Goal: Task Accomplishment & Management: Complete application form

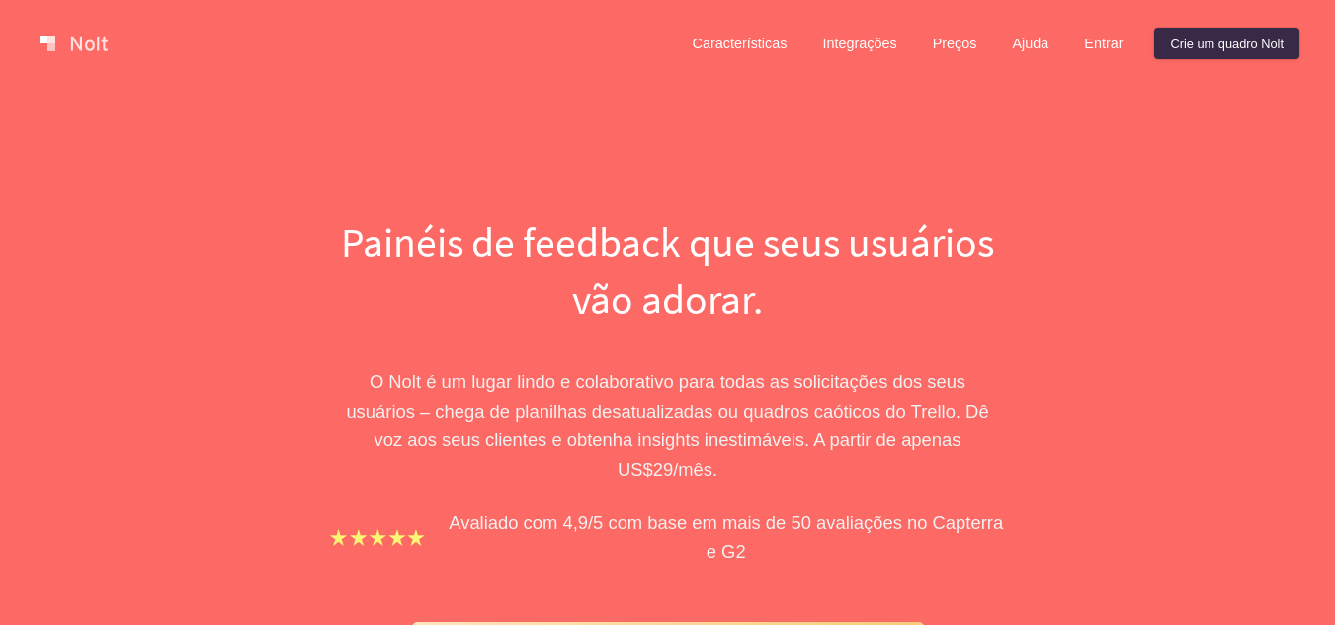
click at [258, 117] on div "Painéis de feedback que seus usuários vão adorar. O Nolt é um lugar lindo e col…" at bounding box center [667, 620] width 1335 height 1066
click at [1204, 45] on font "Crie um quadro Nolt" at bounding box center [1227, 43] width 114 height 15
click at [1085, 45] on font "Entrar" at bounding box center [1103, 45] width 39 height 16
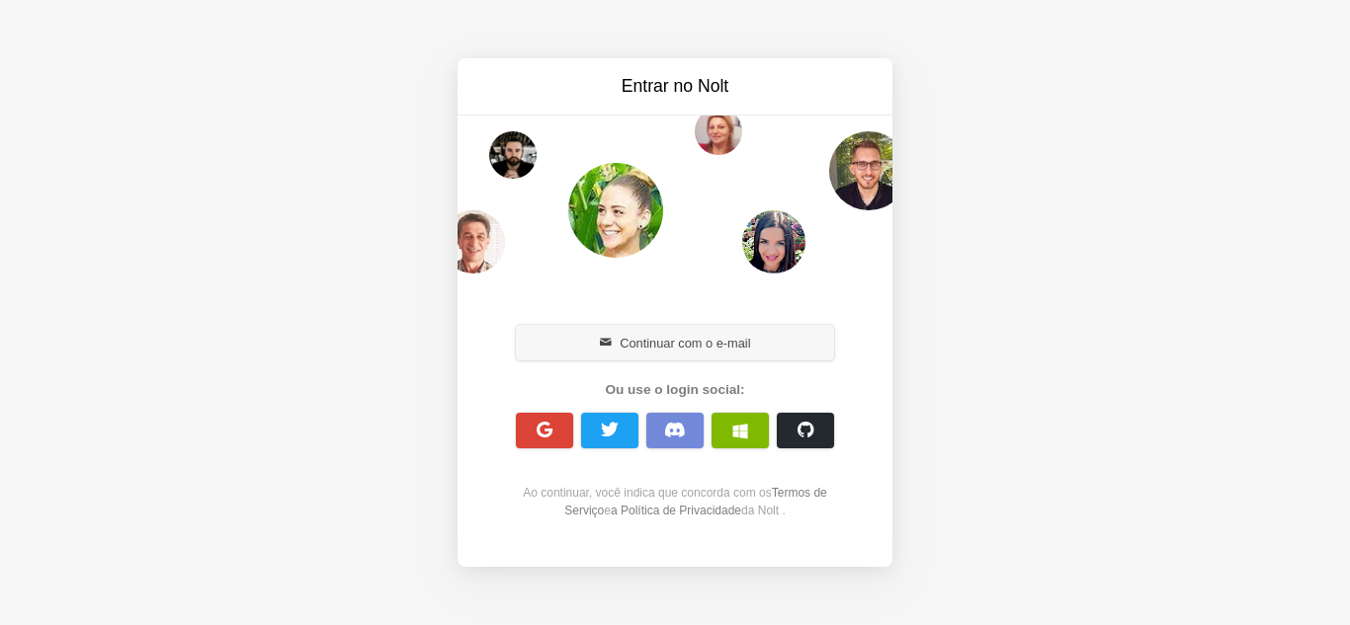
click at [710, 337] on font "Continuar com o e-mail" at bounding box center [685, 343] width 130 height 15
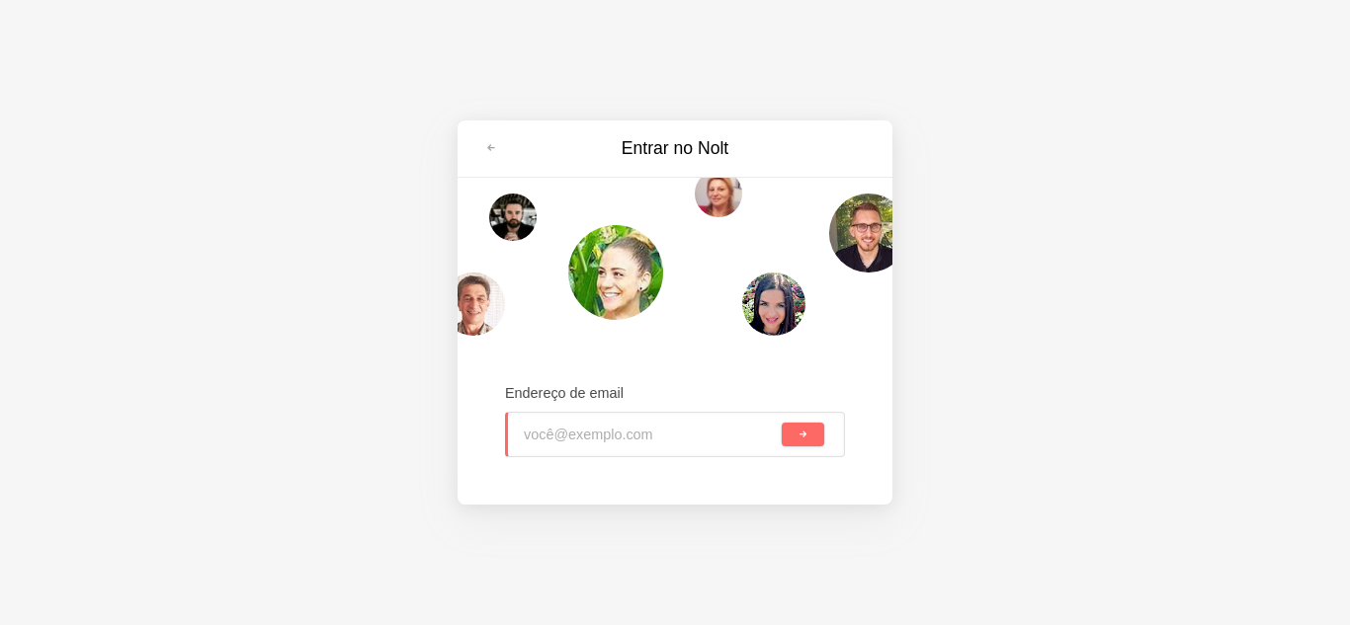
click at [641, 446] on input "email" at bounding box center [651, 434] width 254 height 43
drag, startPoint x: 617, startPoint y: 433, endPoint x: 712, endPoint y: 425, distance: 96.2
click at [648, 427] on input "email" at bounding box center [651, 434] width 254 height 43
